Goal: Task Accomplishment & Management: Manage account settings

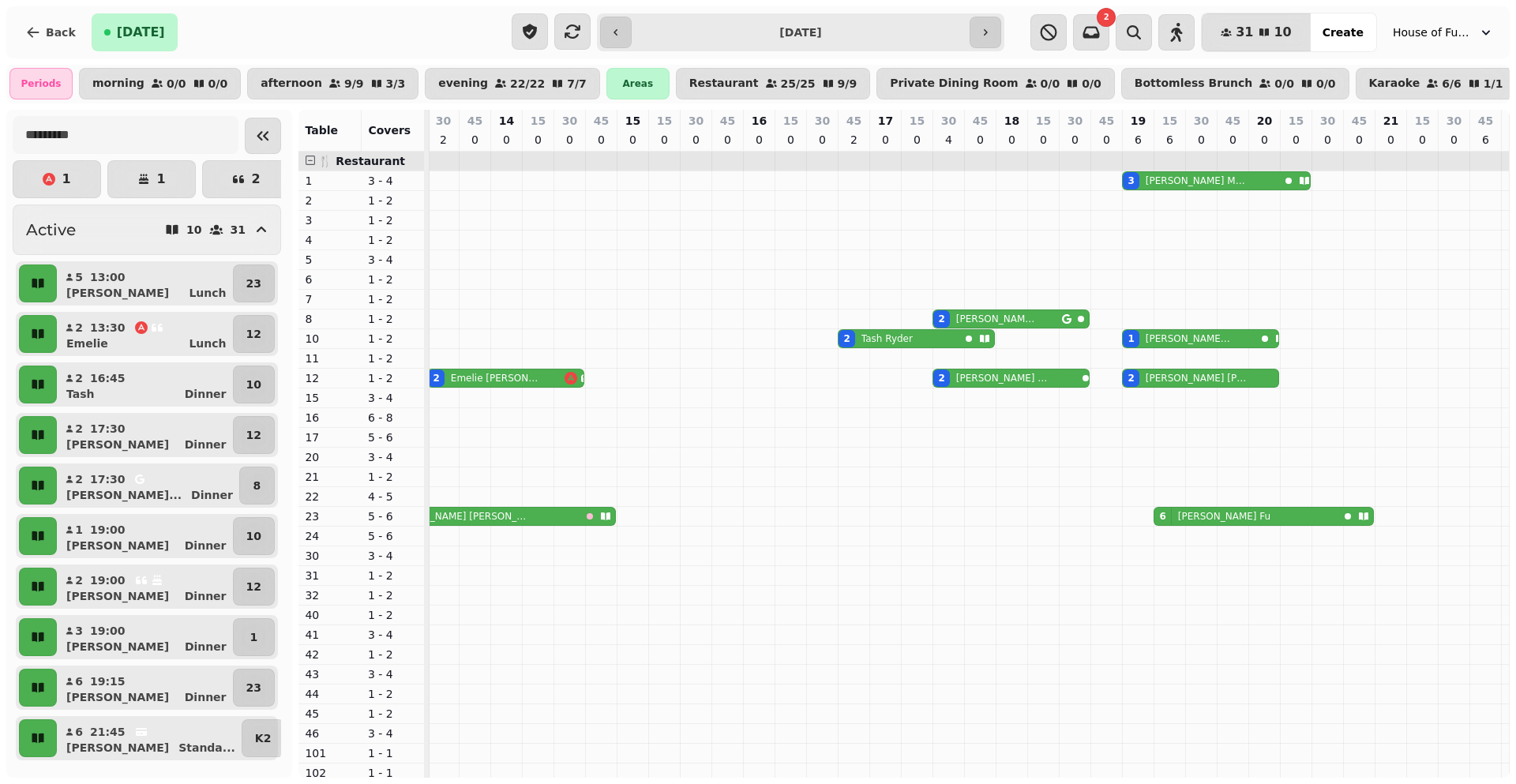
click at [1202, 519] on p "Darcy Fu" at bounding box center [1224, 515] width 92 height 12
select select "**********"
select select "*"
select select "****"
